Goal: Information Seeking & Learning: Learn about a topic

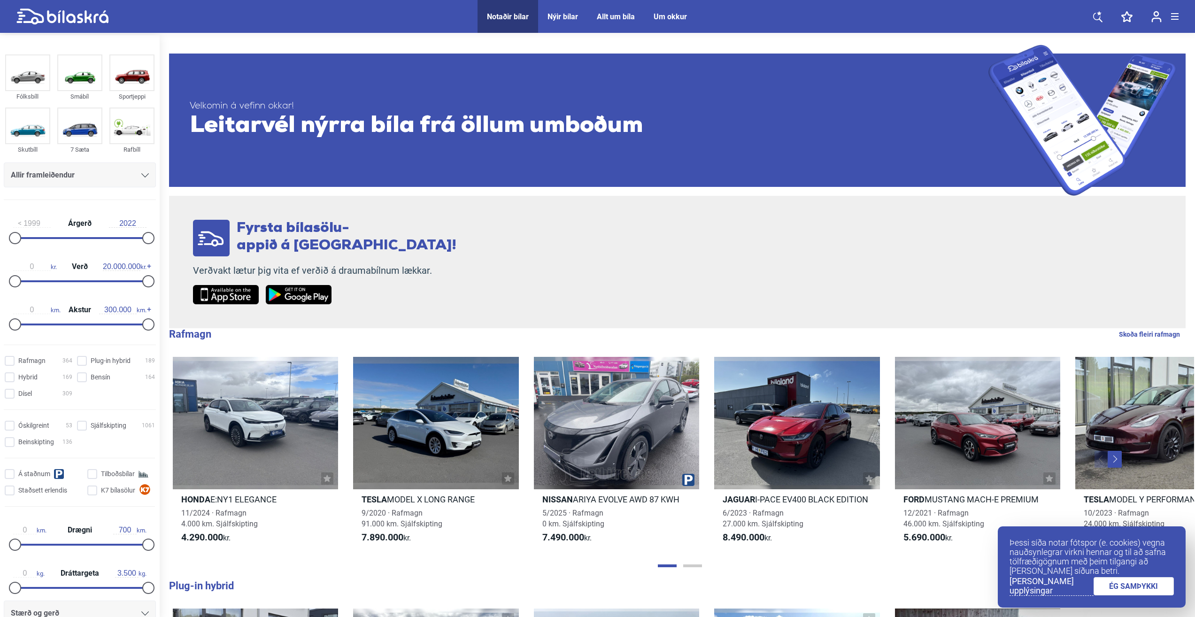
click at [143, 175] on icon at bounding box center [145, 175] width 8 height 4
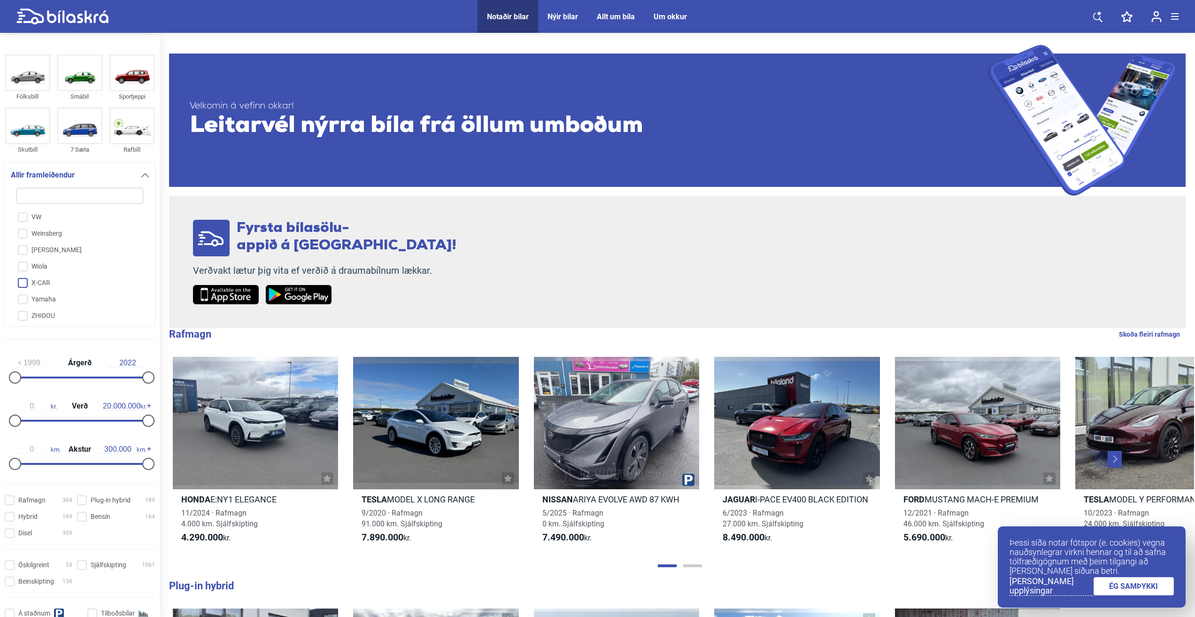
scroll to position [2122, 0]
type input "v"
checkbox input "false"
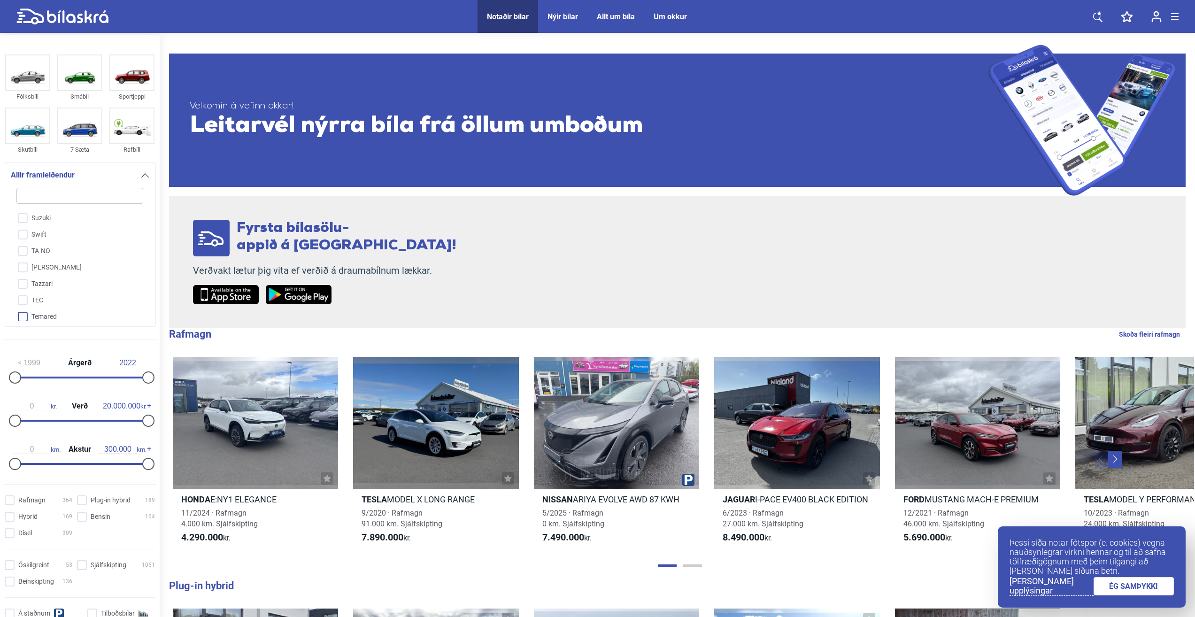
checkbox input "false"
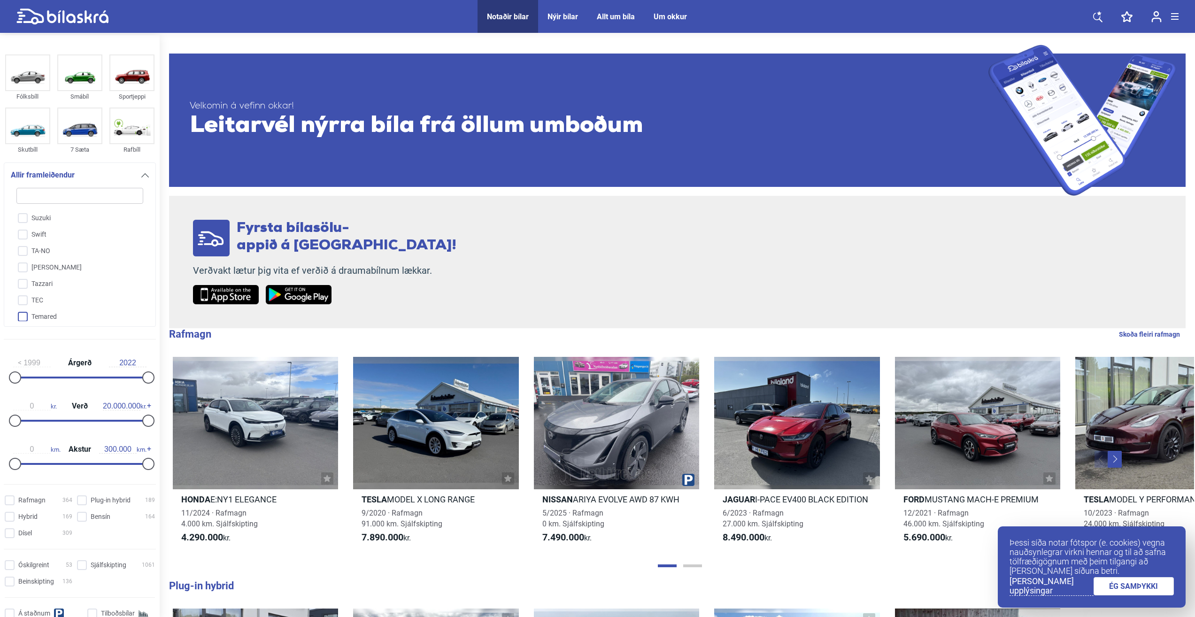
checkbox input "false"
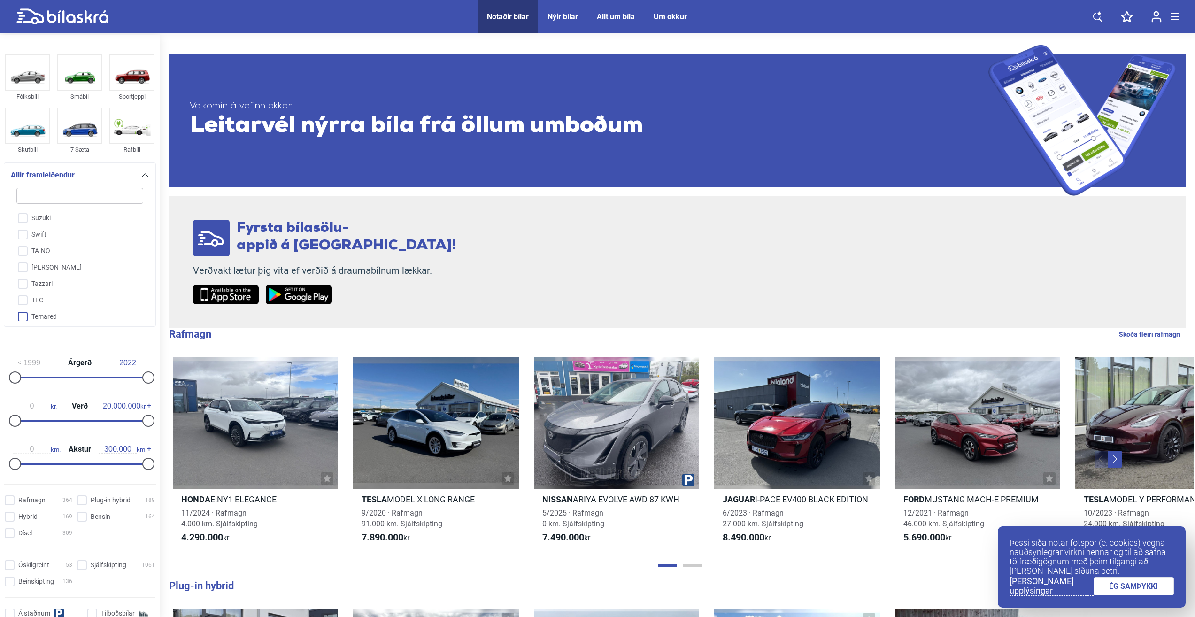
checkbox input "false"
type input "vw"
checkbox input "true"
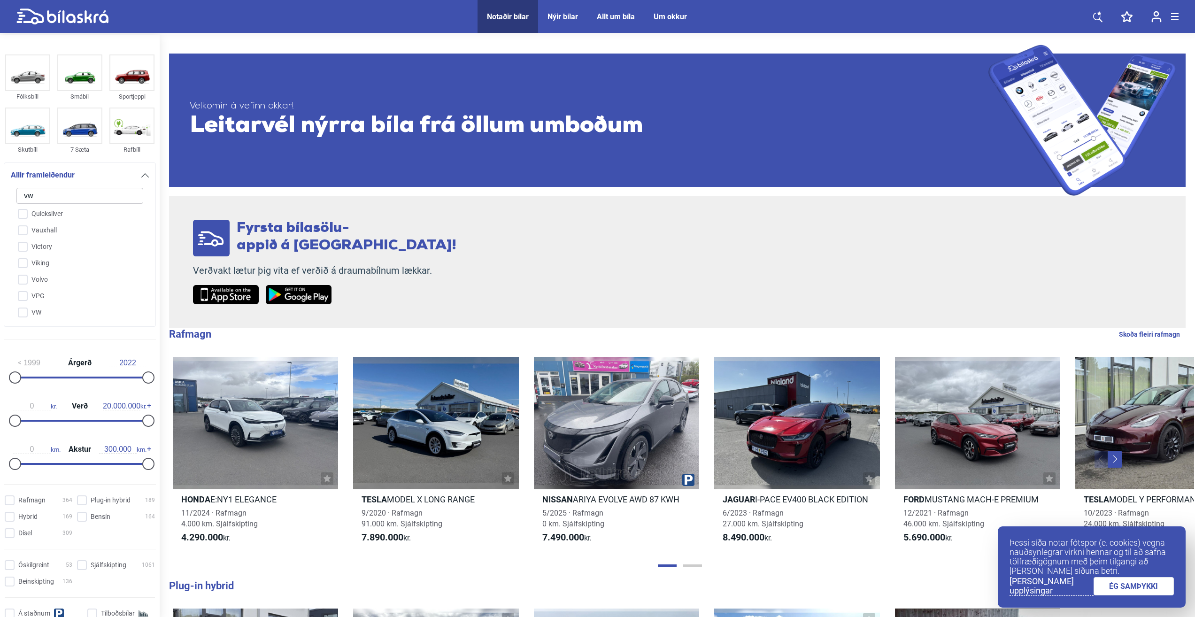
scroll to position [0, 0]
checkbox input "false"
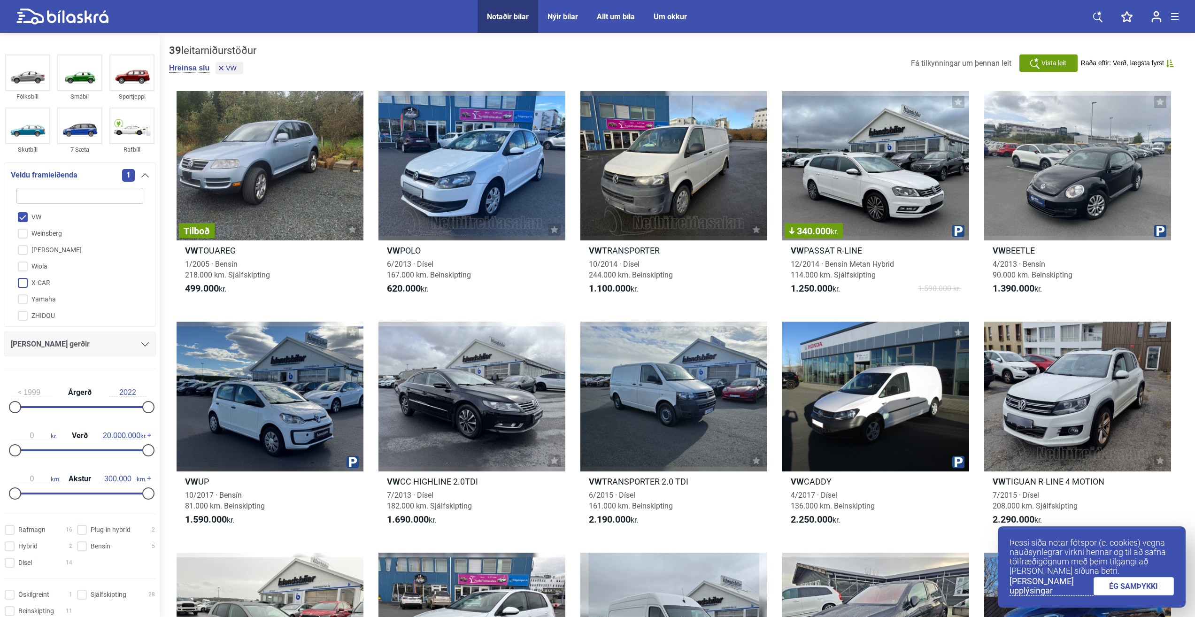
scroll to position [2122, 0]
click at [141, 309] on div "A-Liner Acura Adria Aiways Alfa Romeo American IronHorse Annað Aprilia Arctic C…" at bounding box center [80, 251] width 138 height 139
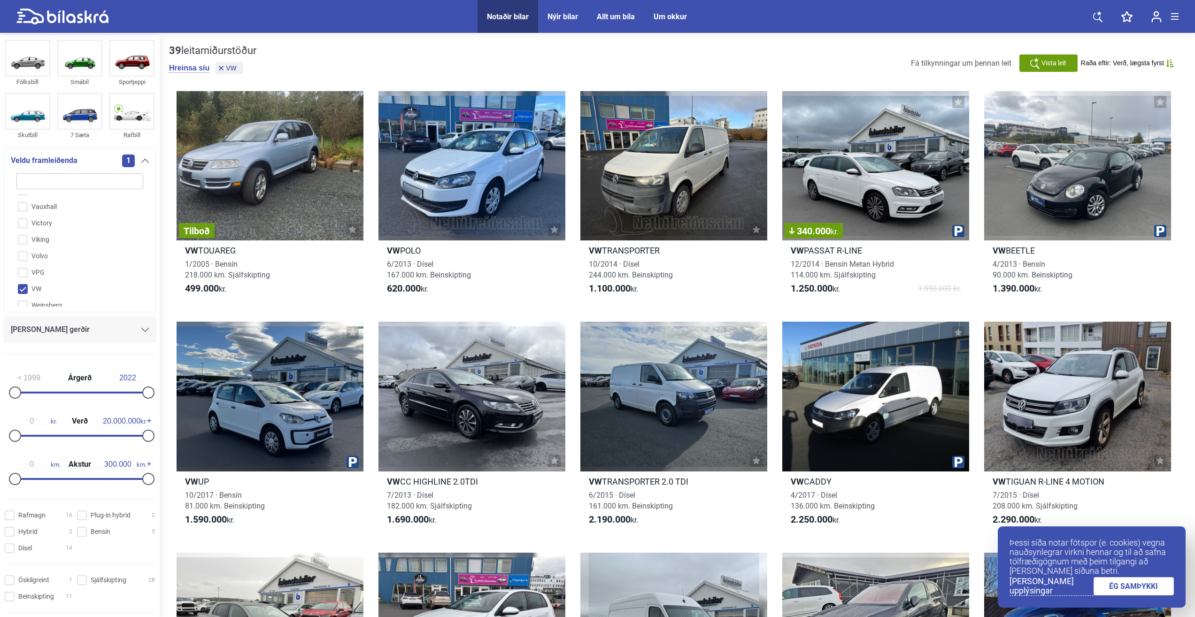
scroll to position [0, 0]
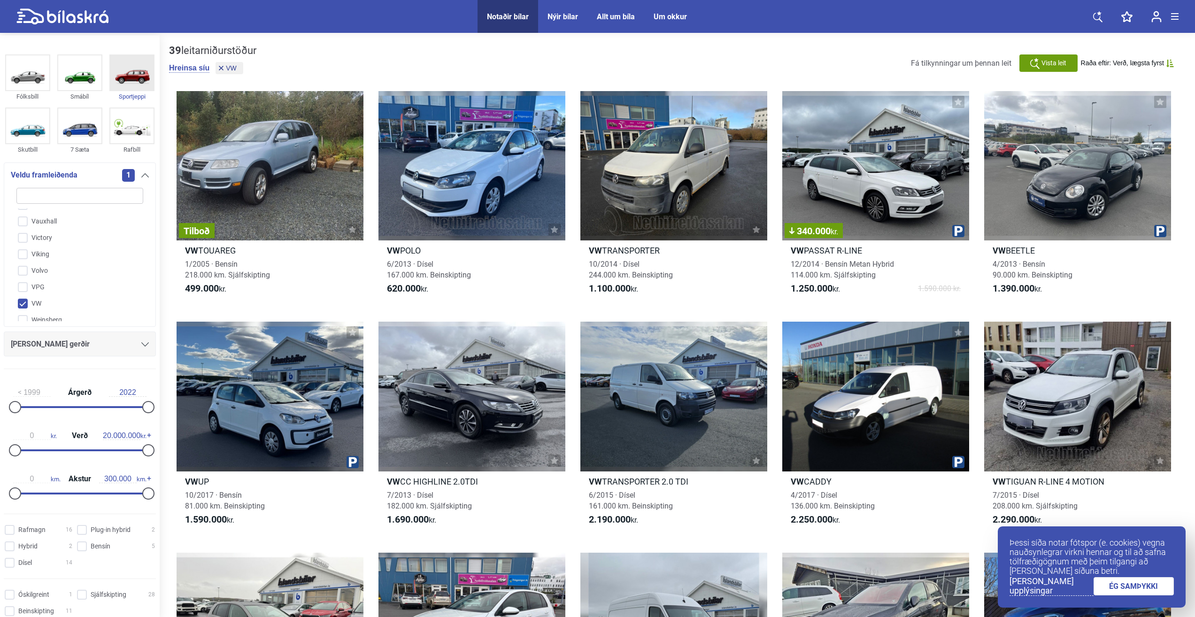
click at [134, 84] on img at bounding box center [131, 72] width 43 height 35
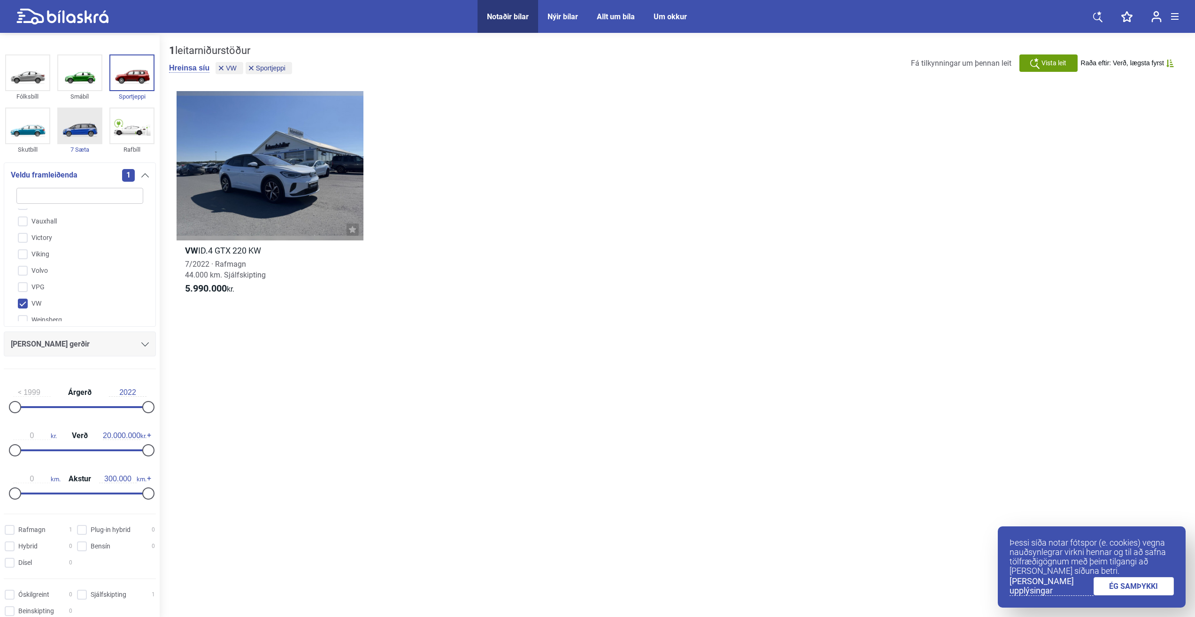
click at [84, 149] on div "7 Sæta" at bounding box center [79, 149] width 45 height 11
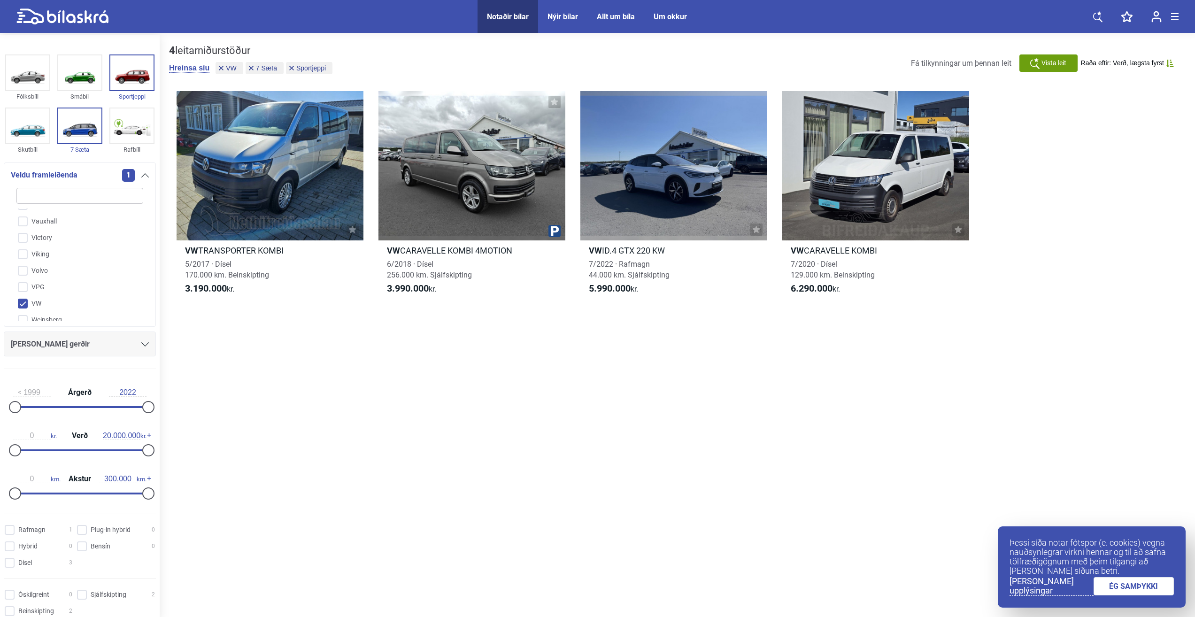
click at [141, 341] on div at bounding box center [145, 344] width 8 height 8
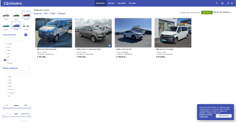
scroll to position [167, 0]
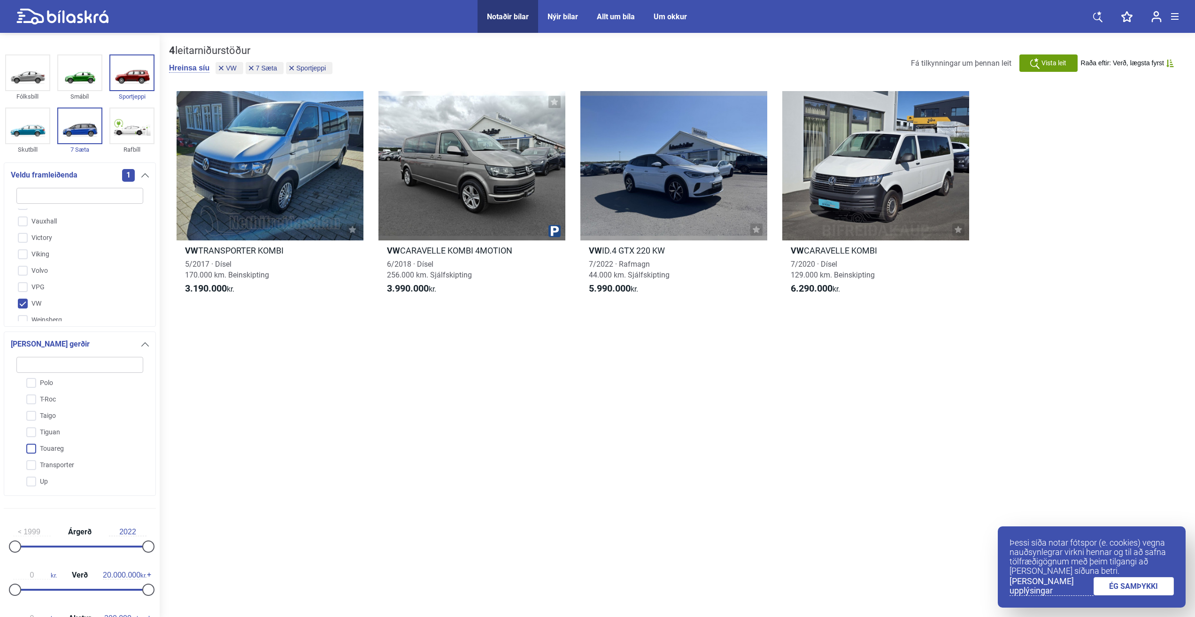
click at [58, 450] on input "Touareg" at bounding box center [74, 449] width 128 height 16
checkbox input "true"
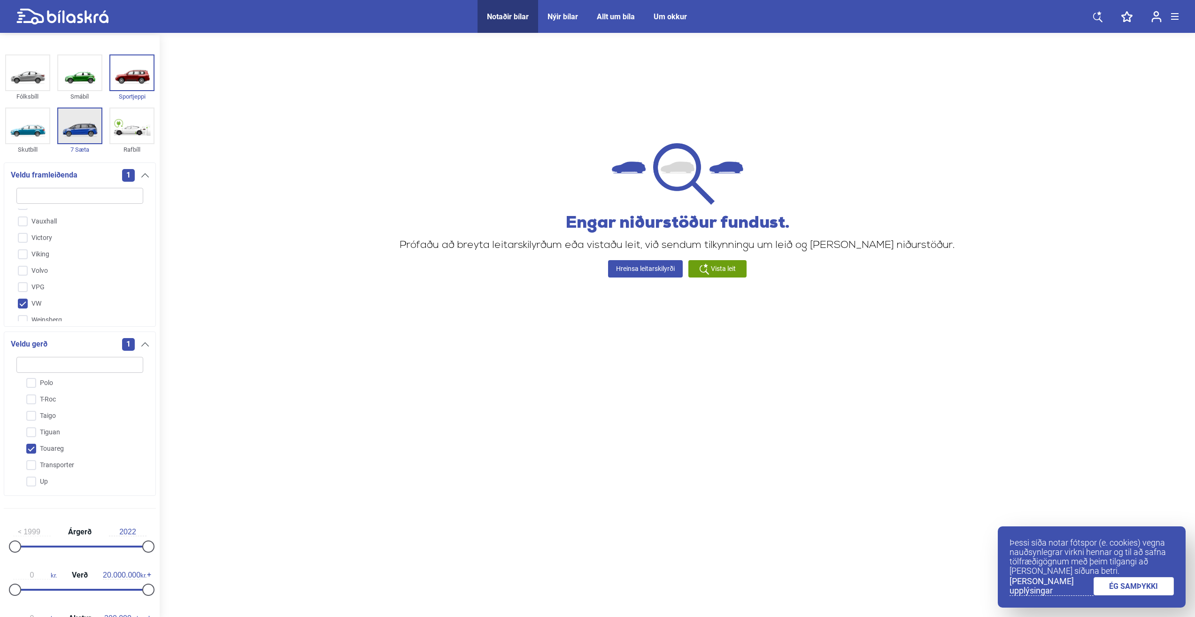
click at [91, 128] on img at bounding box center [79, 125] width 43 height 35
click at [123, 76] on img at bounding box center [131, 72] width 43 height 35
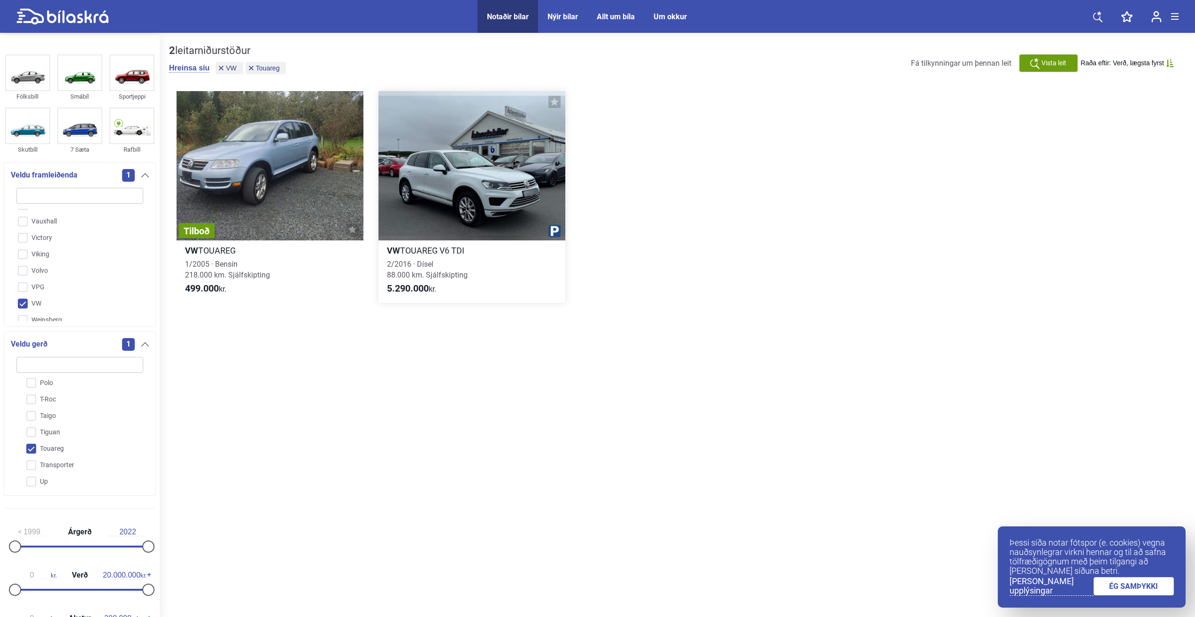
click at [438, 256] on h2 "VW TOUAREG V6 TDI" at bounding box center [471, 250] width 187 height 11
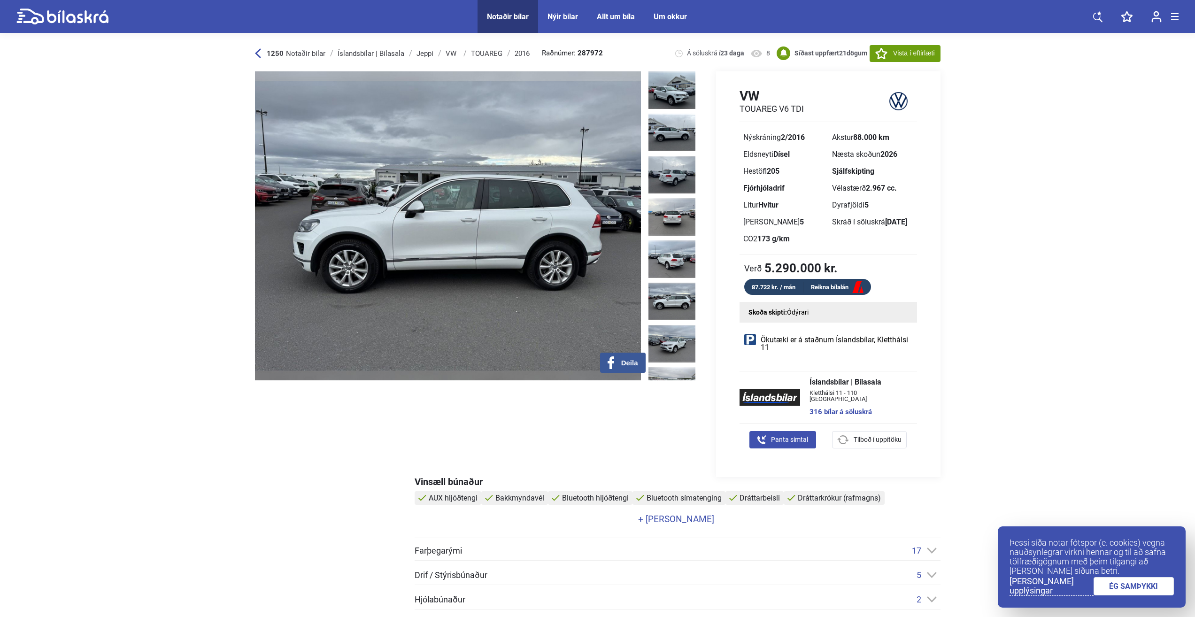
click at [277, 251] on img at bounding box center [448, 225] width 386 height 309
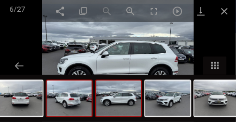
click at [71, 92] on img at bounding box center [69, 98] width 45 height 36
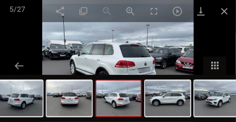
click at [36, 66] on div at bounding box center [118, 61] width 236 height 122
click at [34, 66] on div at bounding box center [118, 61] width 236 height 122
click at [47, 62] on img at bounding box center [118, 61] width 152 height 122
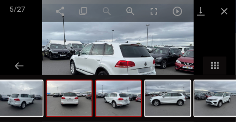
click at [58, 95] on img at bounding box center [69, 98] width 45 height 36
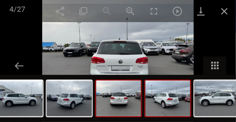
click at [175, 109] on img at bounding box center [168, 98] width 45 height 36
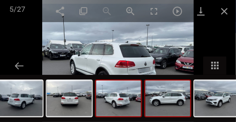
click at [175, 109] on img at bounding box center [168, 98] width 45 height 36
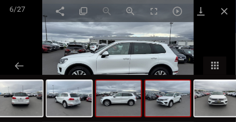
click at [180, 107] on img at bounding box center [168, 98] width 45 height 36
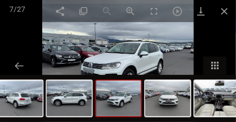
click at [180, 107] on img at bounding box center [168, 98] width 45 height 36
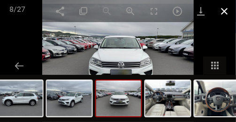
click at [224, 11] on span at bounding box center [224, 11] width 23 height 22
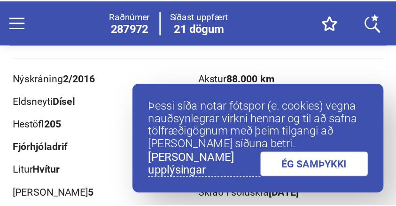
scroll to position [313, 0]
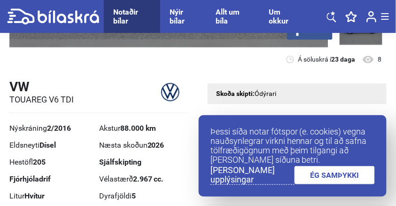
click at [260, 175] on link "[PERSON_NAME] upplýsingar" at bounding box center [252, 174] width 84 height 19
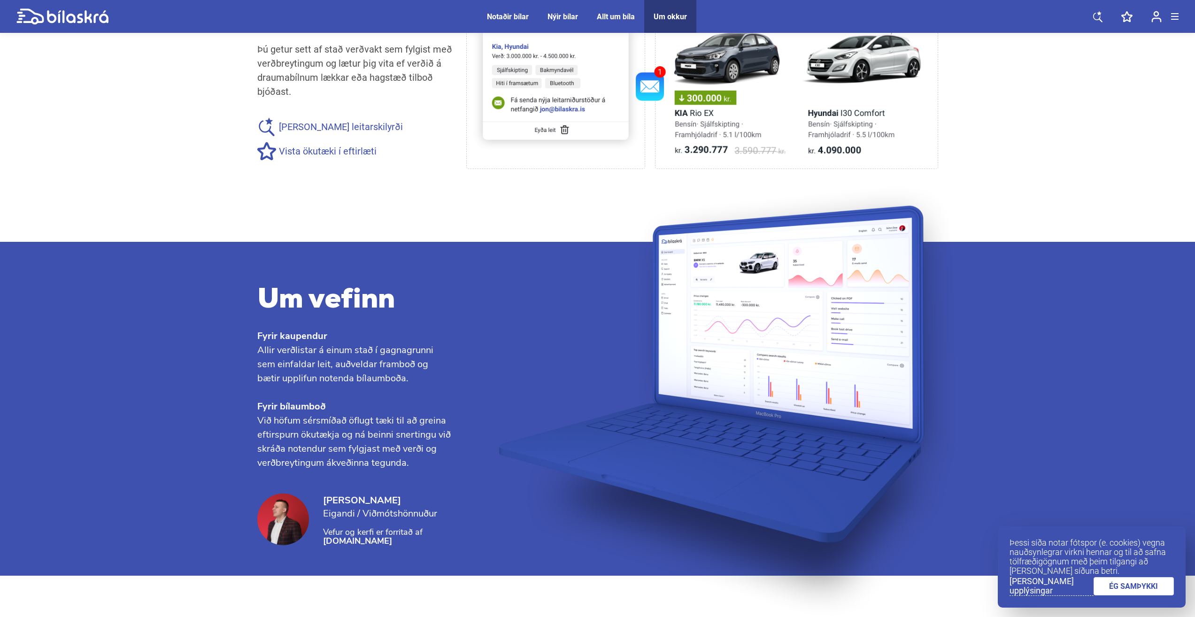
scroll to position [782, 0]
